Goal: Navigation & Orientation: Find specific page/section

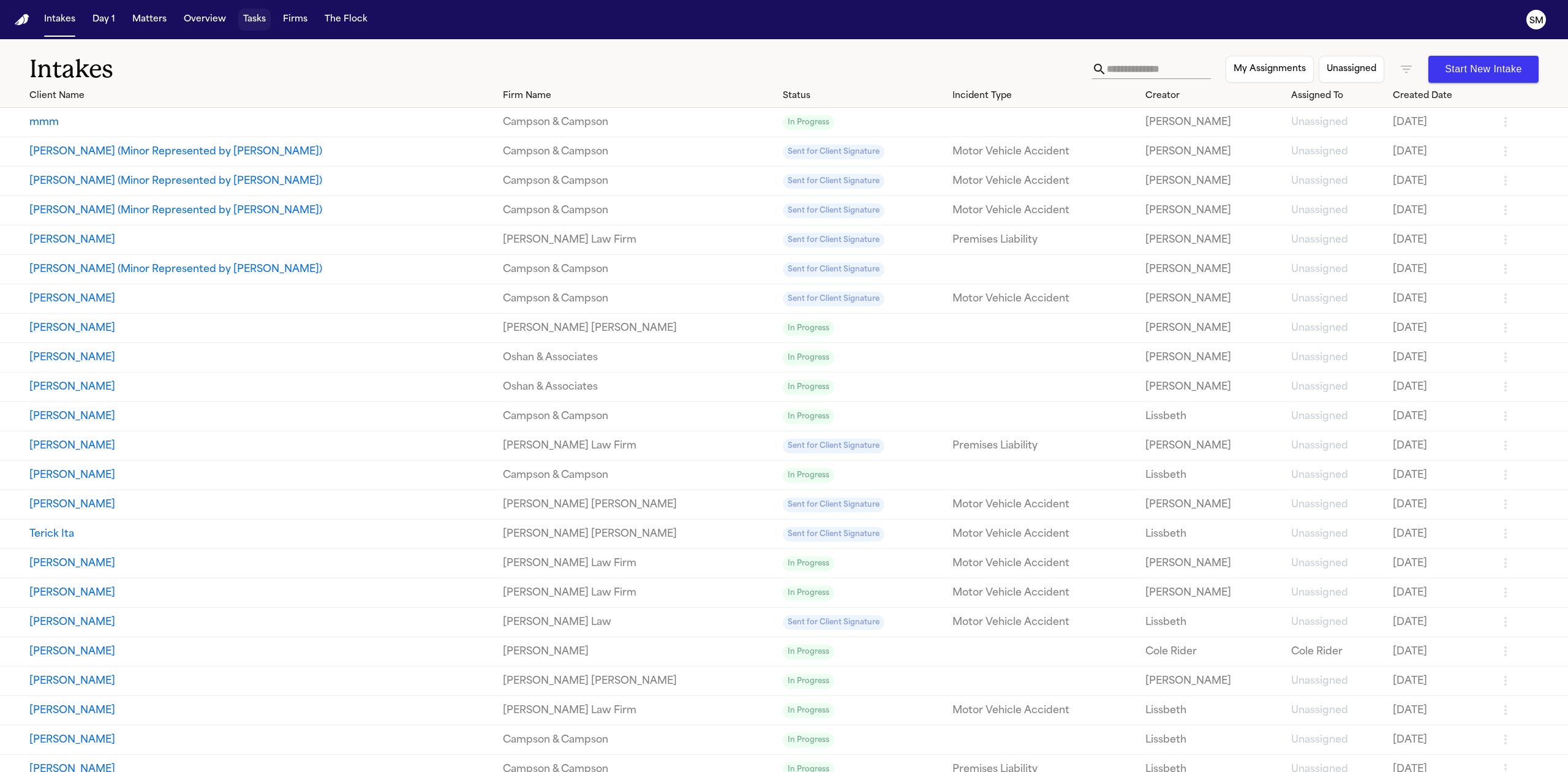
click at [260, 16] on button "Tasks" at bounding box center [254, 20] width 33 height 22
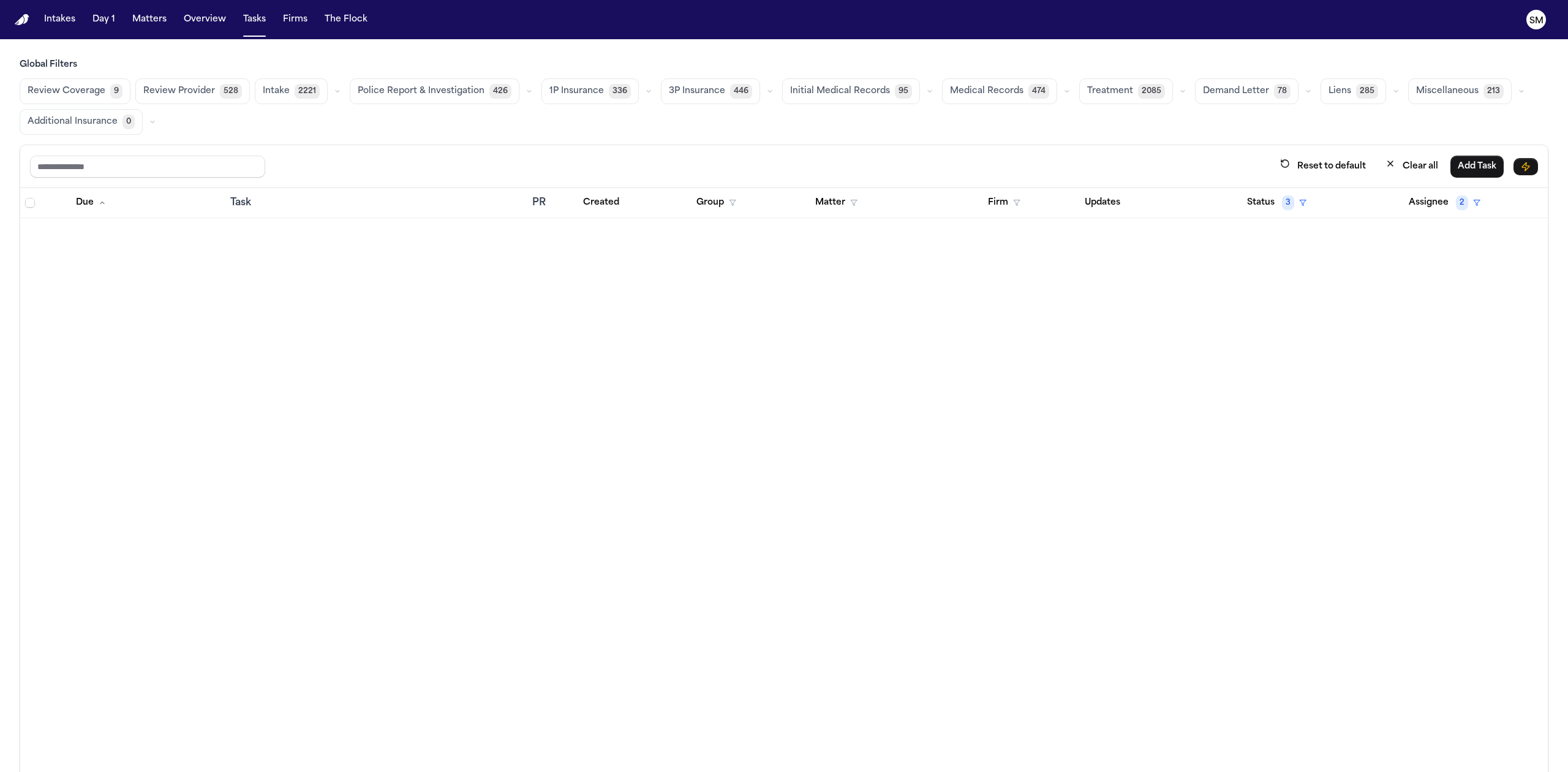
click at [277, 86] on span "Intake" at bounding box center [276, 90] width 27 height 12
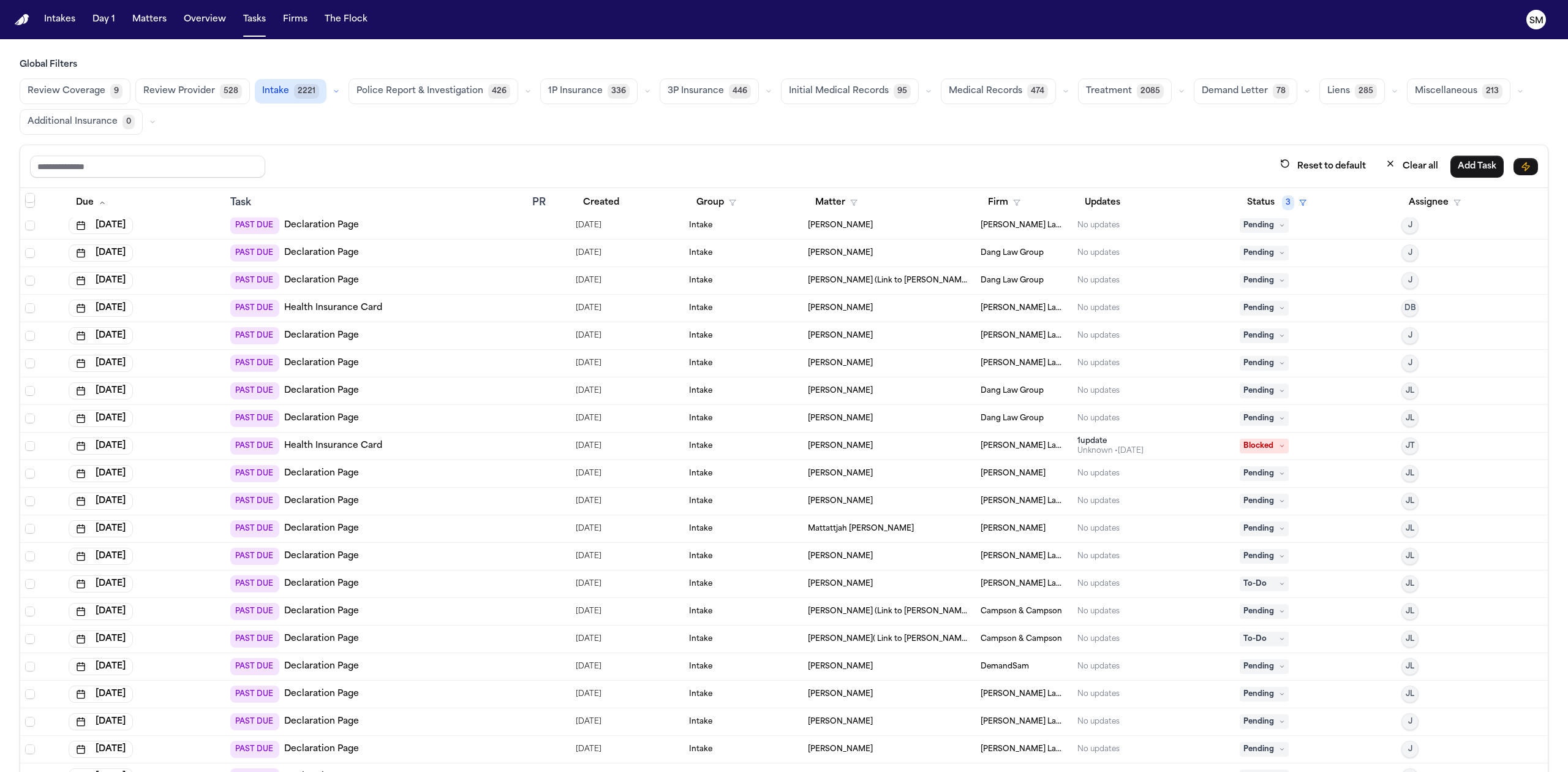
click at [329, 671] on link "Declaration Page" at bounding box center [322, 666] width 75 height 12
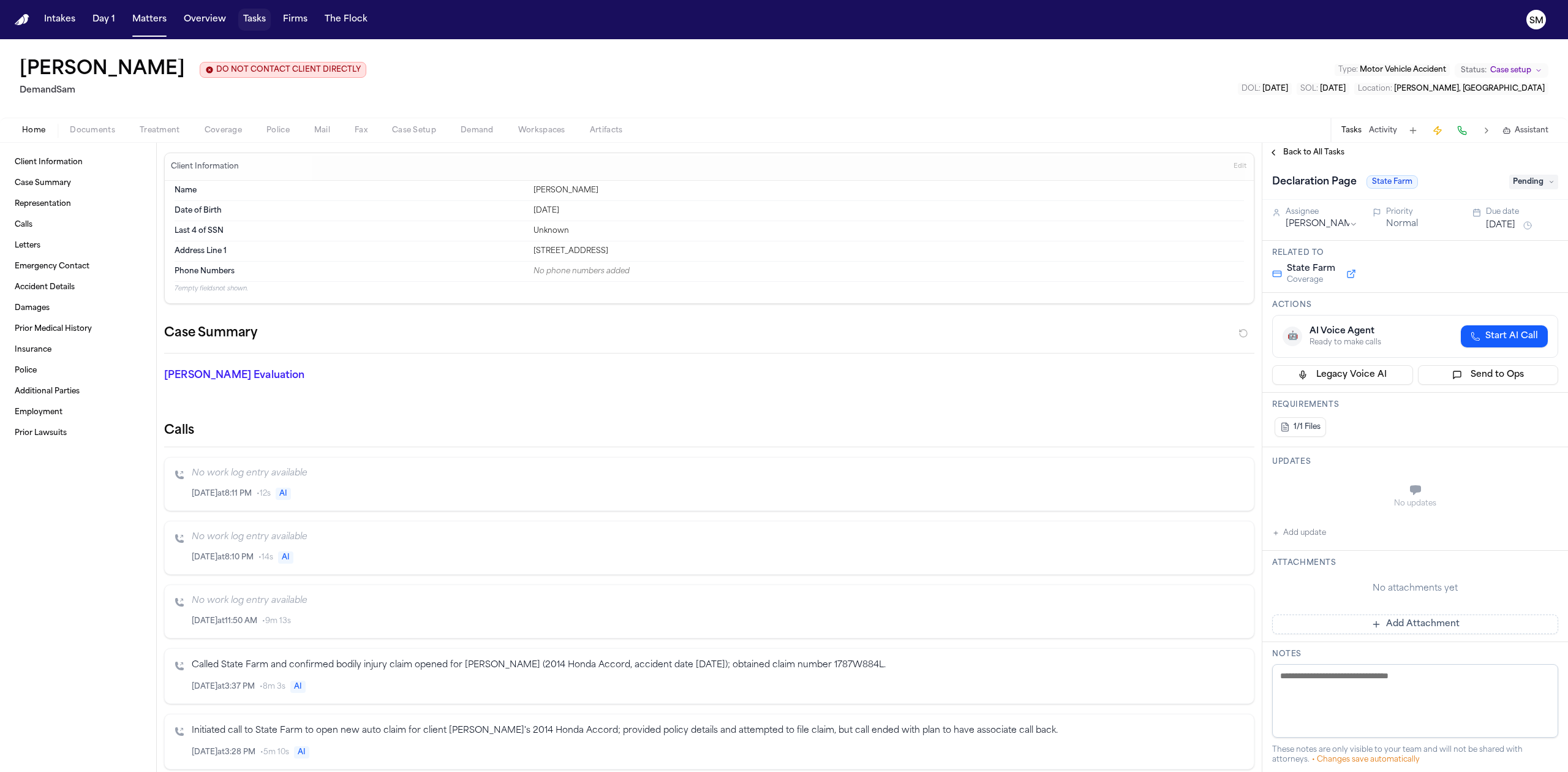
click at [258, 16] on button "Tasks" at bounding box center [254, 20] width 33 height 22
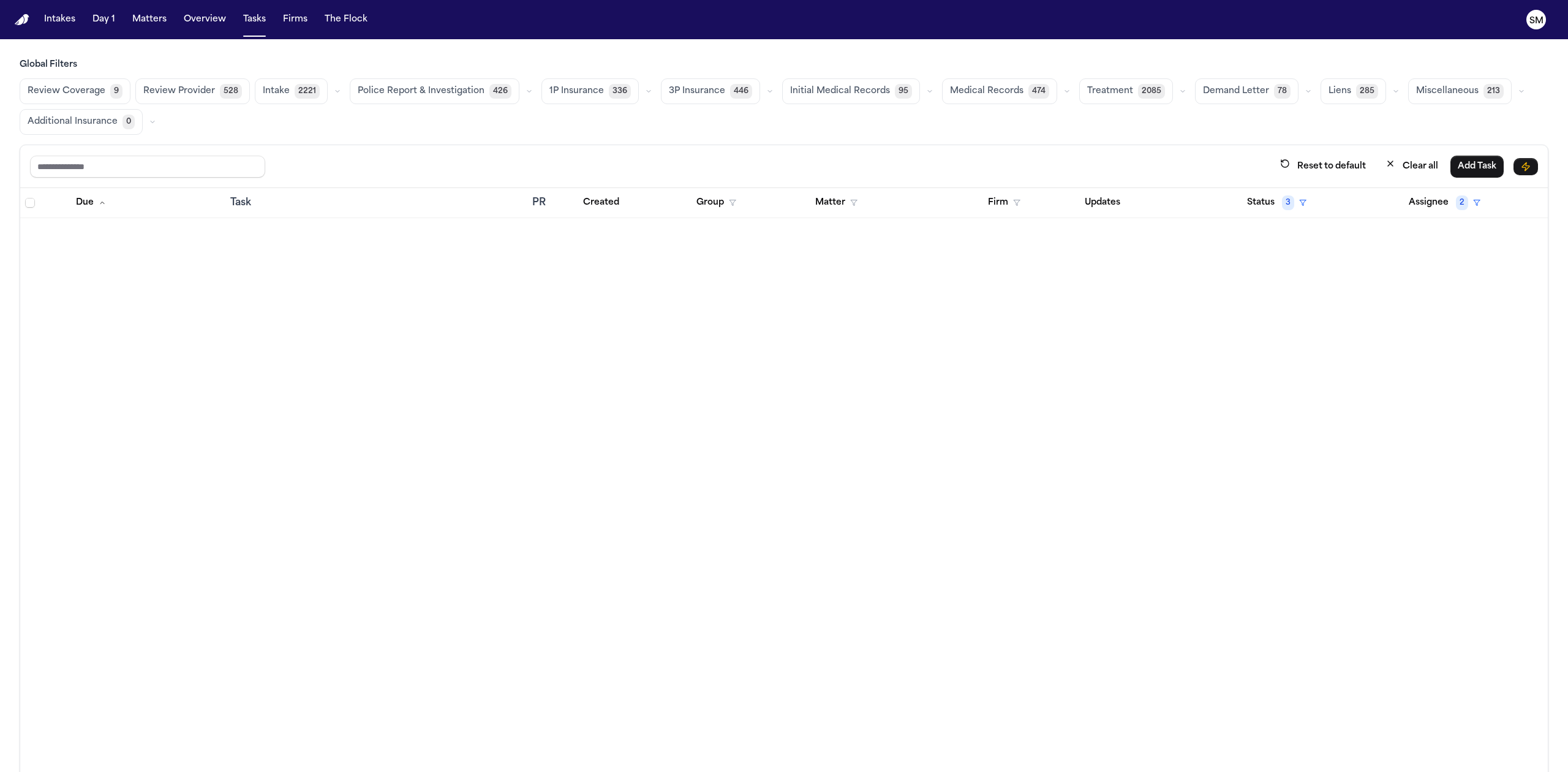
click at [265, 90] on span "Intake" at bounding box center [276, 90] width 27 height 12
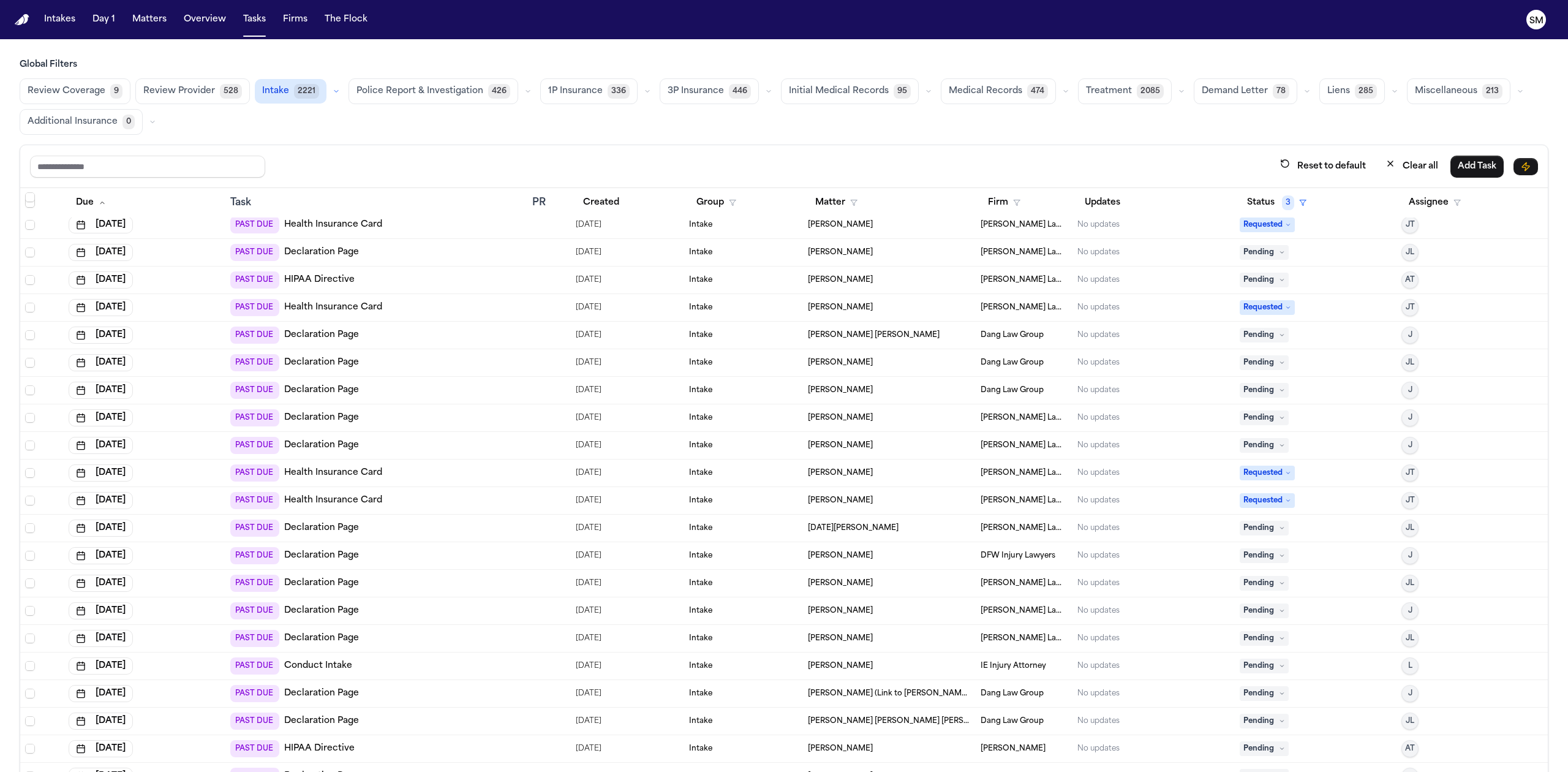
scroll to position [6451, 0]
